Goal: Transaction & Acquisition: Obtain resource

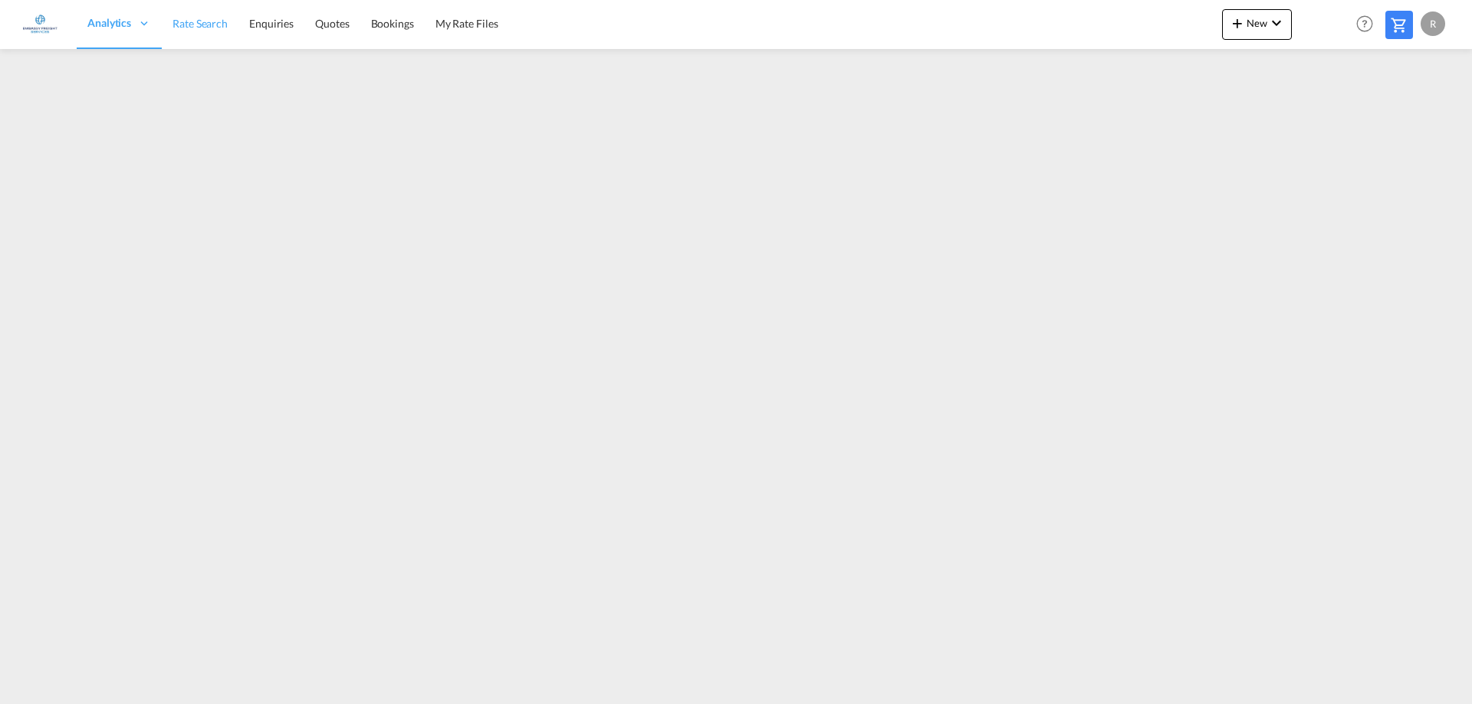
click at [200, 29] on span "Rate Search" at bounding box center [199, 23] width 55 height 13
click at [169, 25] on span "Rate Search" at bounding box center [165, 23] width 55 height 13
click at [1278, 16] on md-icon "icon-chevron-down" at bounding box center [1276, 23] width 18 height 18
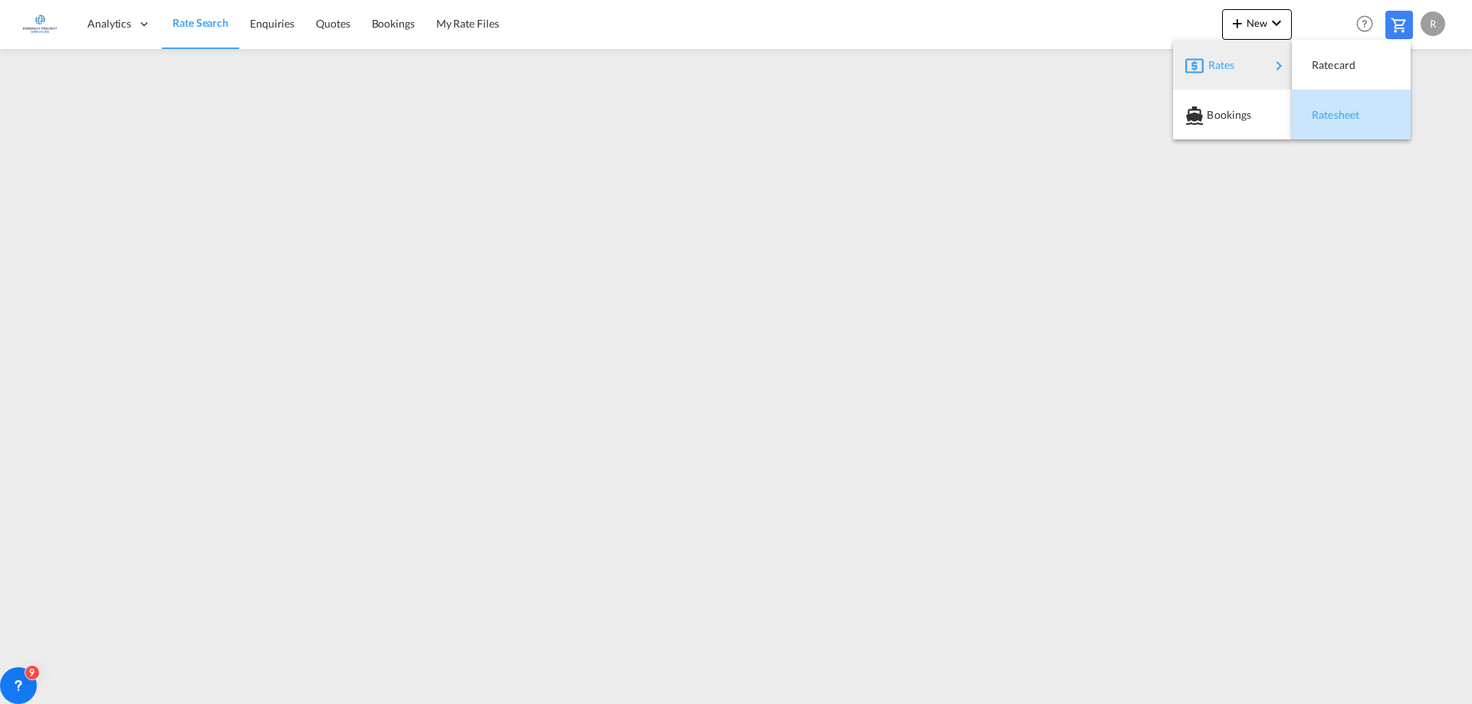
click at [1328, 114] on span "Ratesheet" at bounding box center [1320, 115] width 17 height 31
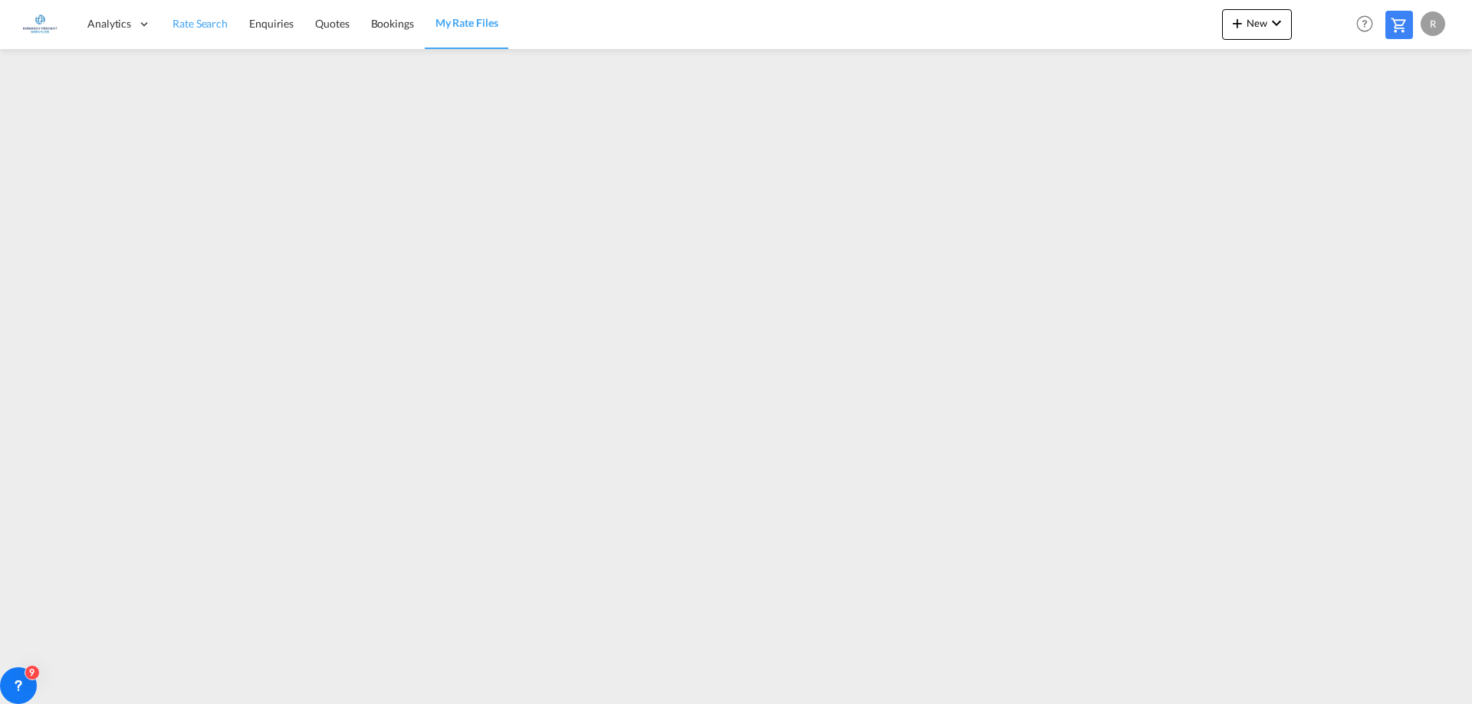
click at [195, 25] on span "Rate Search" at bounding box center [199, 23] width 55 height 13
